Goal: Task Accomplishment & Management: Use online tool/utility

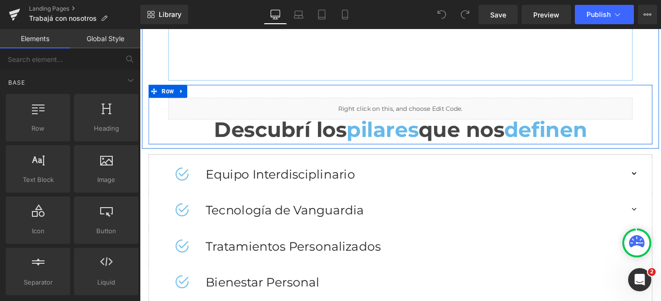
scroll to position [1059, 0]
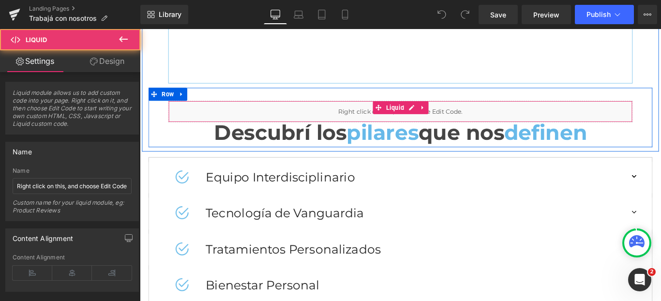
click at [339, 121] on div "Liquid" at bounding box center [433, 121] width 522 height 24
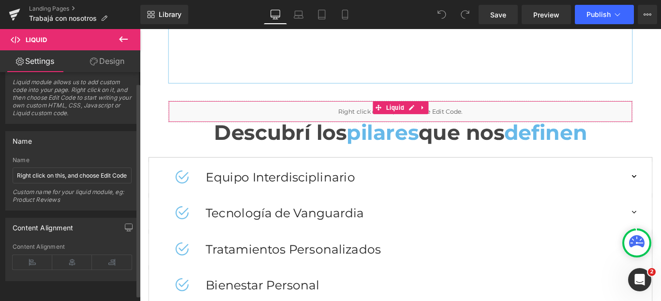
scroll to position [18, 0]
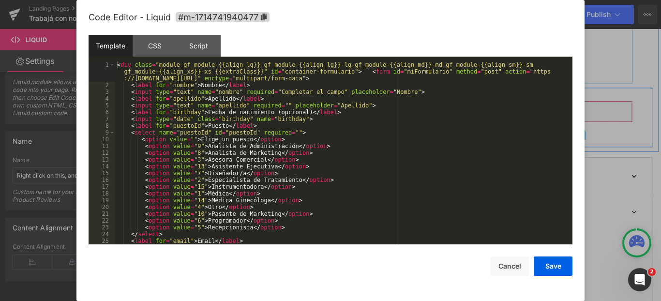
click at [443, 120] on icon at bounding box center [445, 116] width 7 height 7
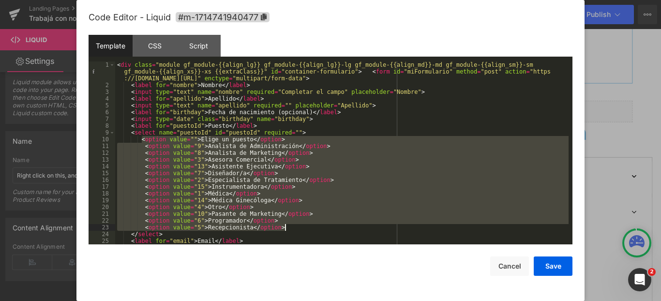
drag, startPoint x: 141, startPoint y: 140, endPoint x: 293, endPoint y: 228, distance: 175.4
click at [293, 228] on div "< div class = "module gf_module-{{align_lg}} gf_module-{{align_lg}}-lg gf_modul…" at bounding box center [341, 166] width 453 height 210
drag, startPoint x: 288, startPoint y: 229, endPoint x: 298, endPoint y: 228, distance: 9.8
click at [288, 229] on div "< div class = "module gf_module-{{align_lg}} gf_module-{{align_lg}}-lg gf_modul…" at bounding box center [341, 166] width 453 height 210
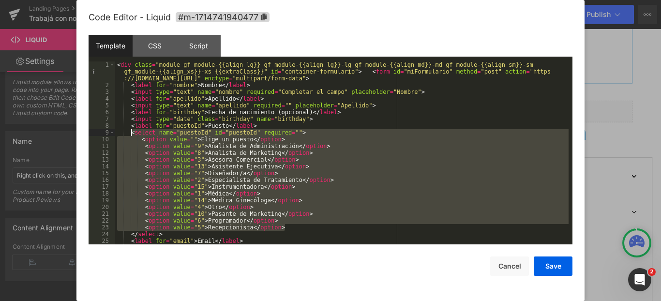
drag, startPoint x: 315, startPoint y: 228, endPoint x: 130, endPoint y: 134, distance: 207.9
click at [130, 134] on div "< div class = "module gf_module-{{align_lg}} gf_module-{{align_lg}}-lg gf_modul…" at bounding box center [341, 166] width 453 height 210
click at [310, 230] on div "< div class = "module gf_module-{{align_lg}} gf_module-{{align_lg}}-lg gf_modul…" at bounding box center [341, 166] width 453 height 210
drag, startPoint x: 299, startPoint y: 230, endPoint x: 117, endPoint y: 131, distance: 207.2
click at [117, 131] on div "< div class = "module gf_module-{{align_lg}} gf_module-{{align_lg}}-lg gf_modul…" at bounding box center [341, 166] width 453 height 210
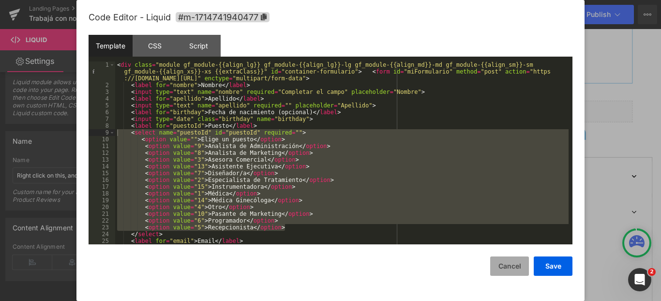
click at [509, 269] on button "Cancel" at bounding box center [509, 265] width 39 height 19
